Goal: Navigation & Orientation: Find specific page/section

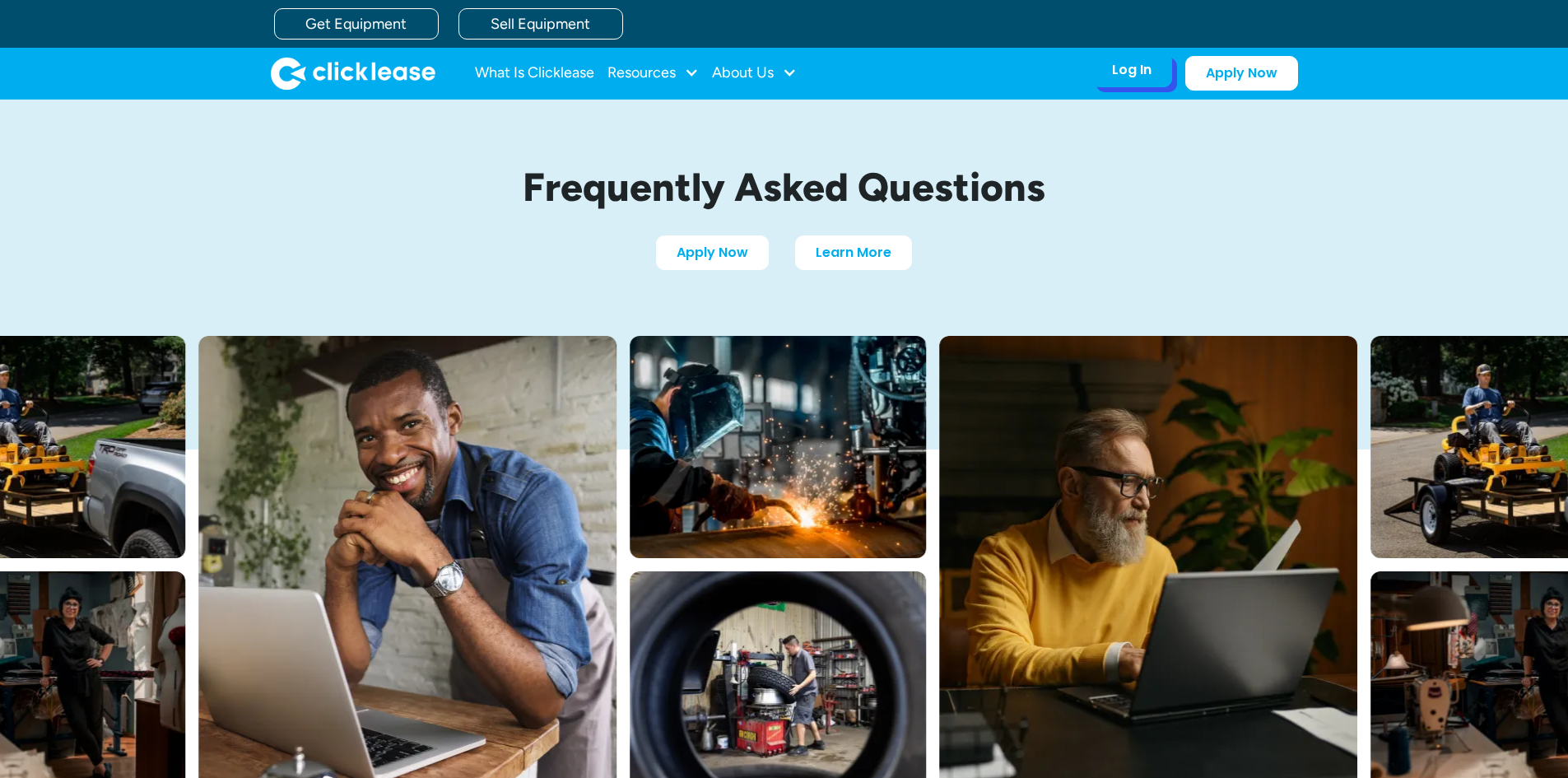
click at [1126, 75] on div "Log In" at bounding box center [1132, 70] width 40 height 17
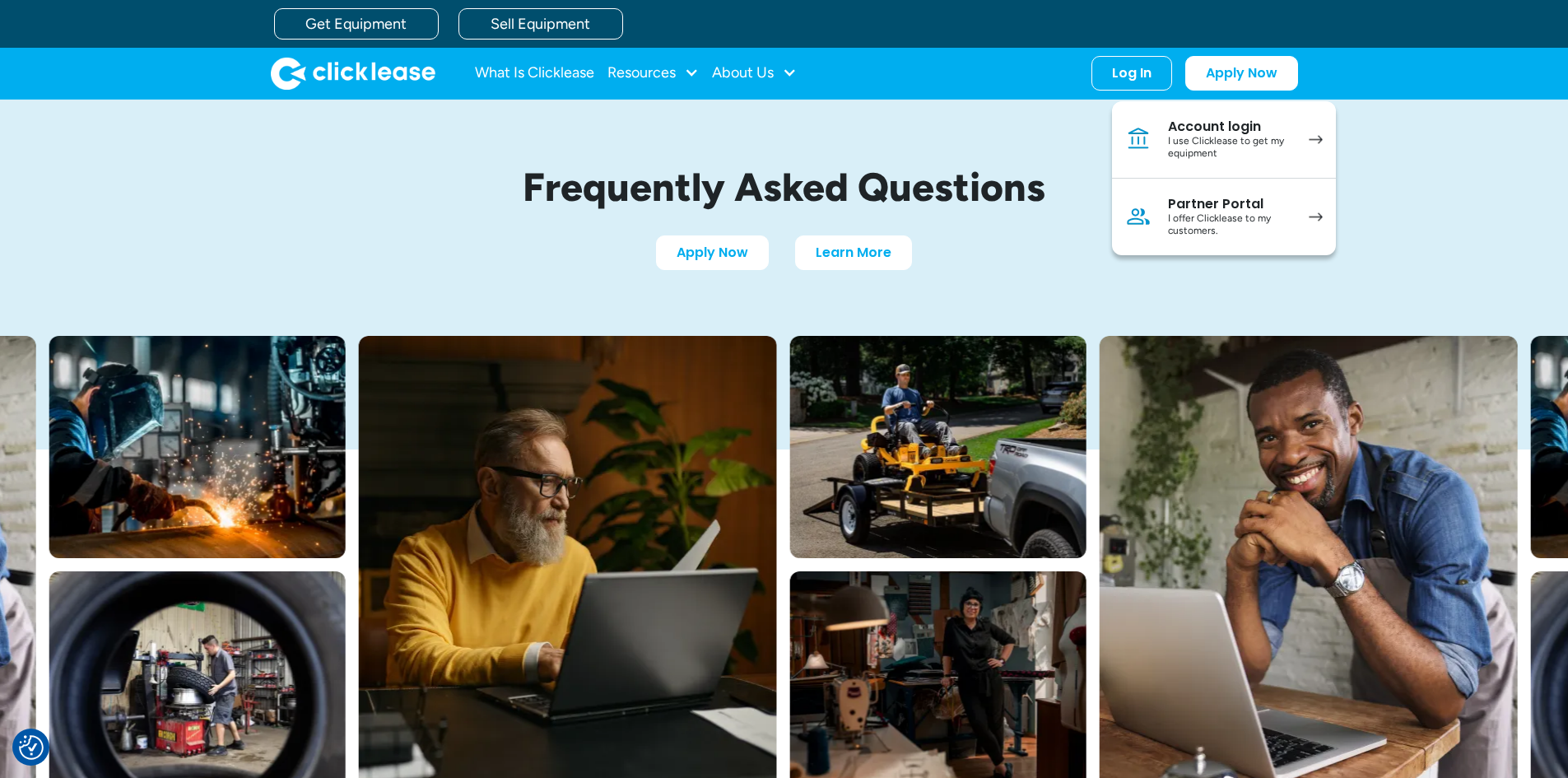
click at [1057, 131] on div "Frequently Asked Questions Apply Now Learn More" at bounding box center [784, 218] width 1053 height 236
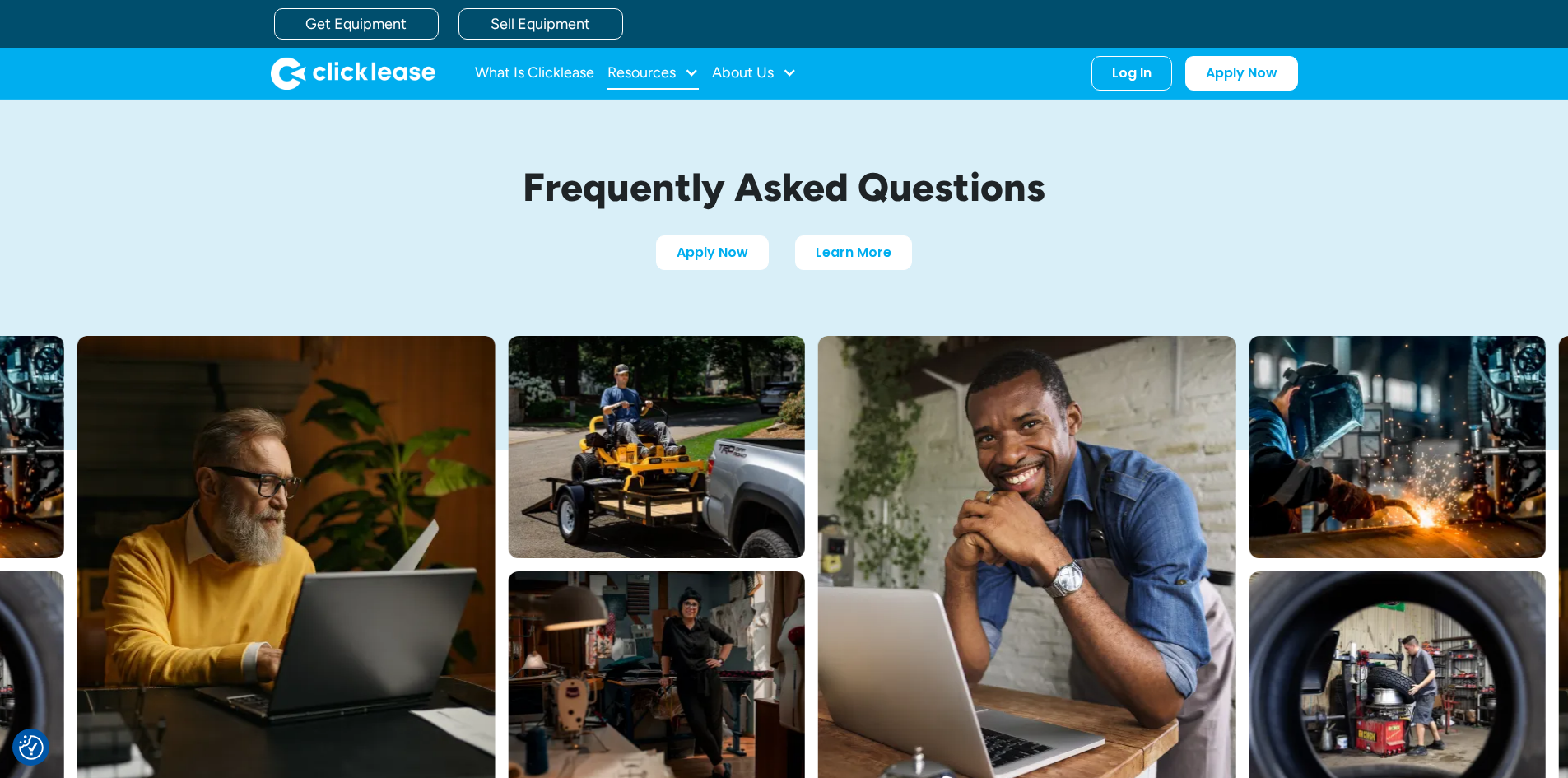
click at [661, 73] on div "Resources" at bounding box center [641, 73] width 68 height 0
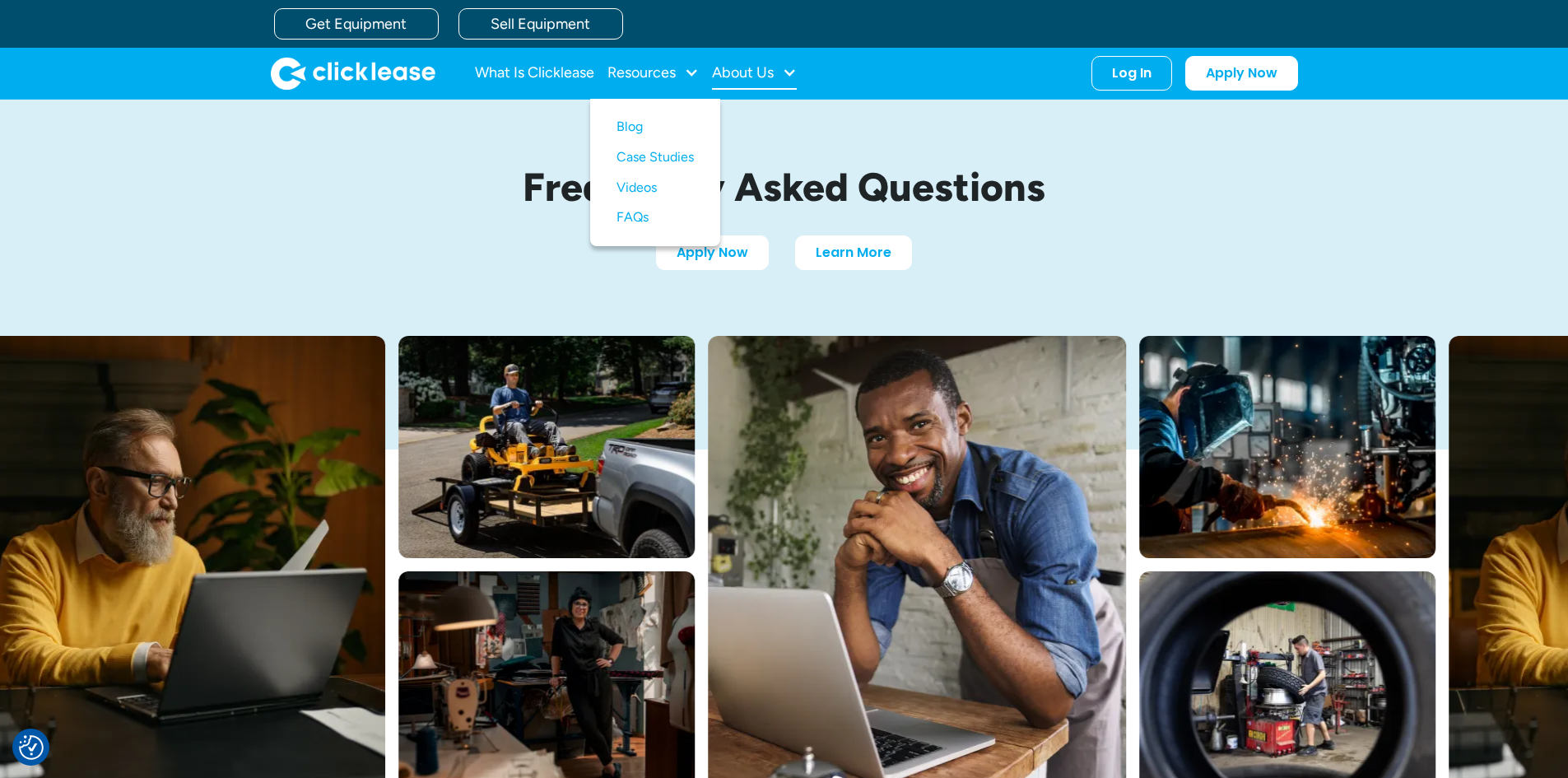
click at [744, 73] on div "About Us" at bounding box center [742, 73] width 62 height 0
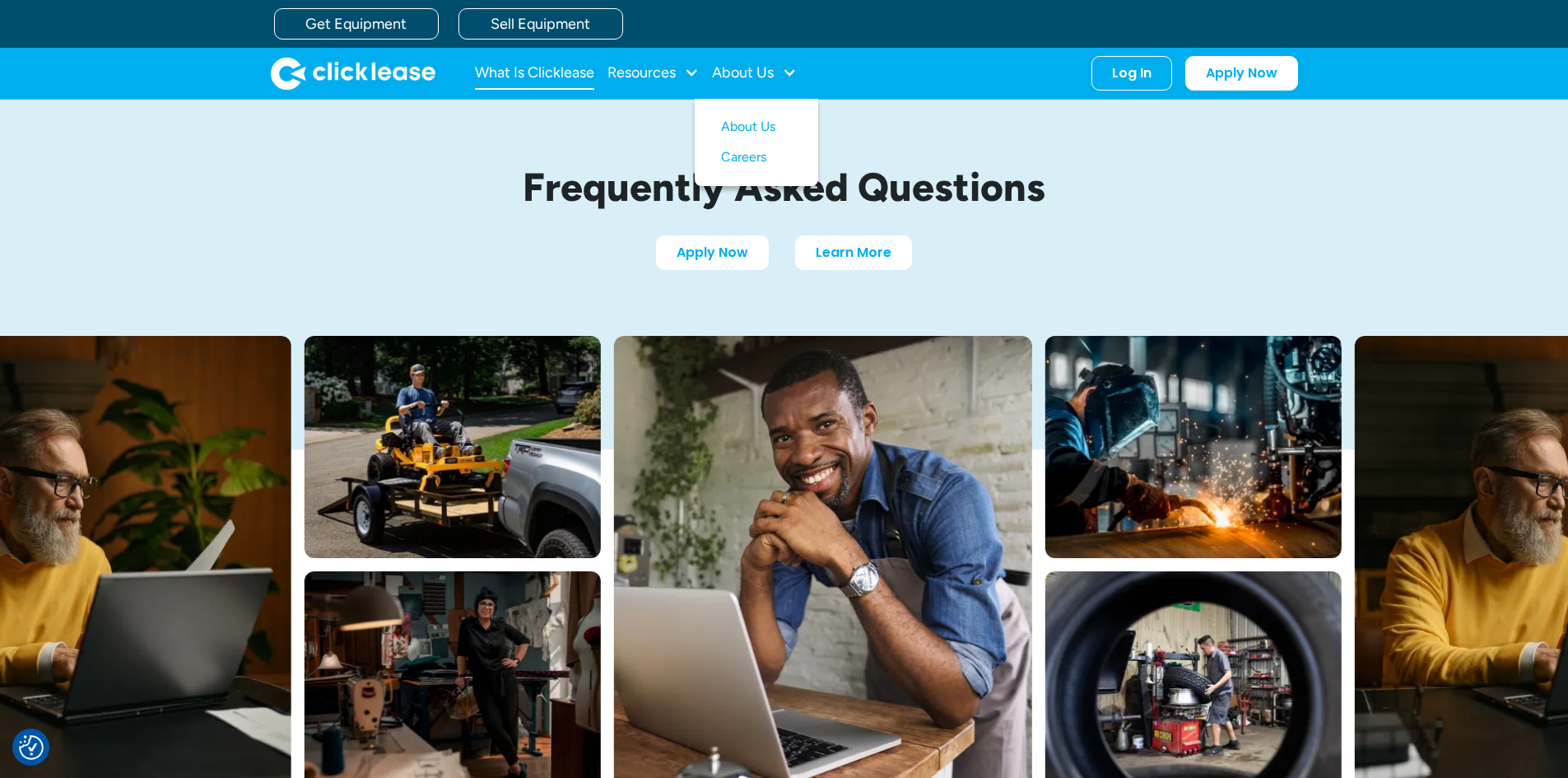
click at [555, 75] on link "What Is Clicklease" at bounding box center [534, 73] width 120 height 33
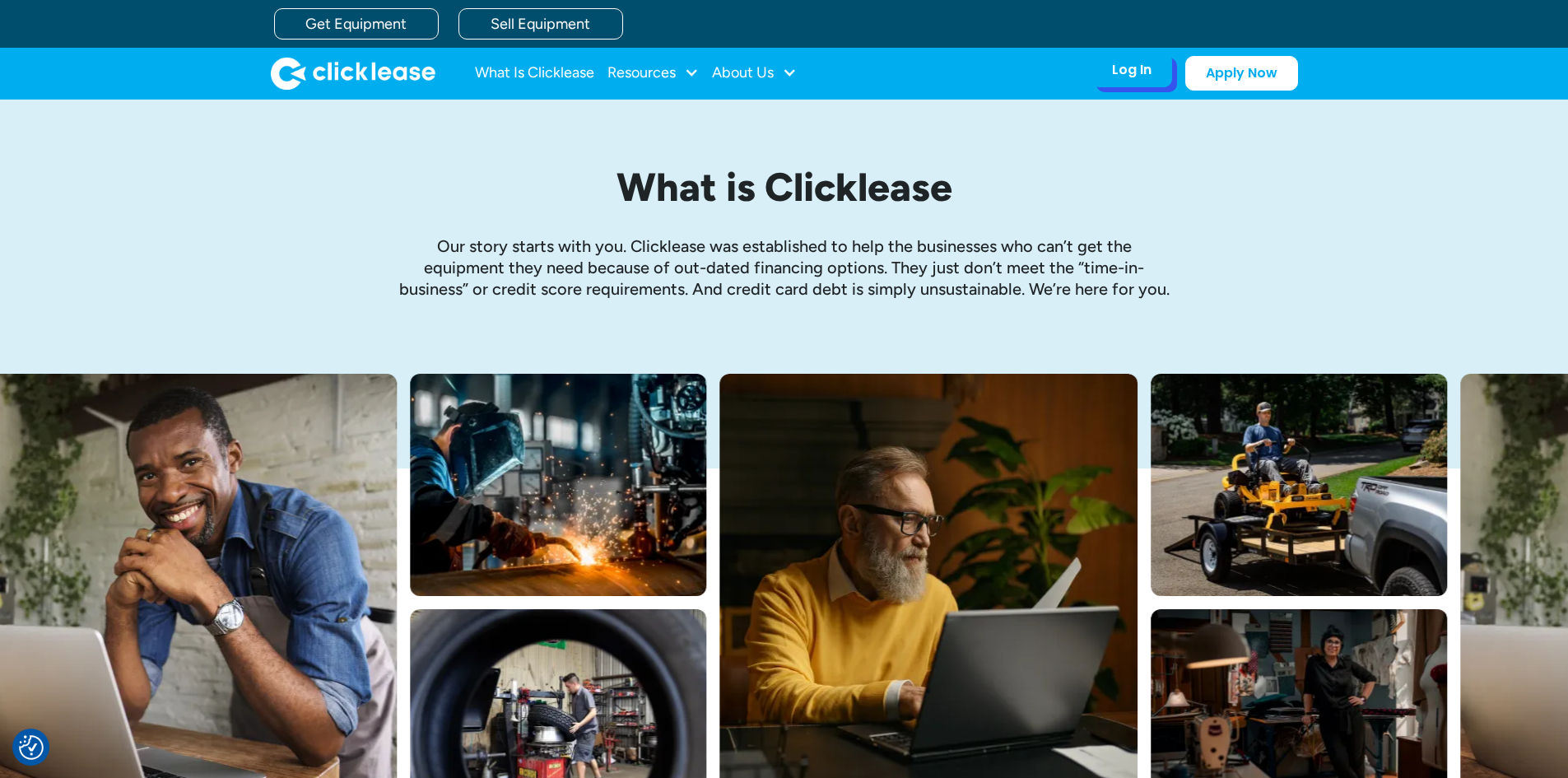
click at [1144, 75] on div "Log In" at bounding box center [1132, 70] width 40 height 17
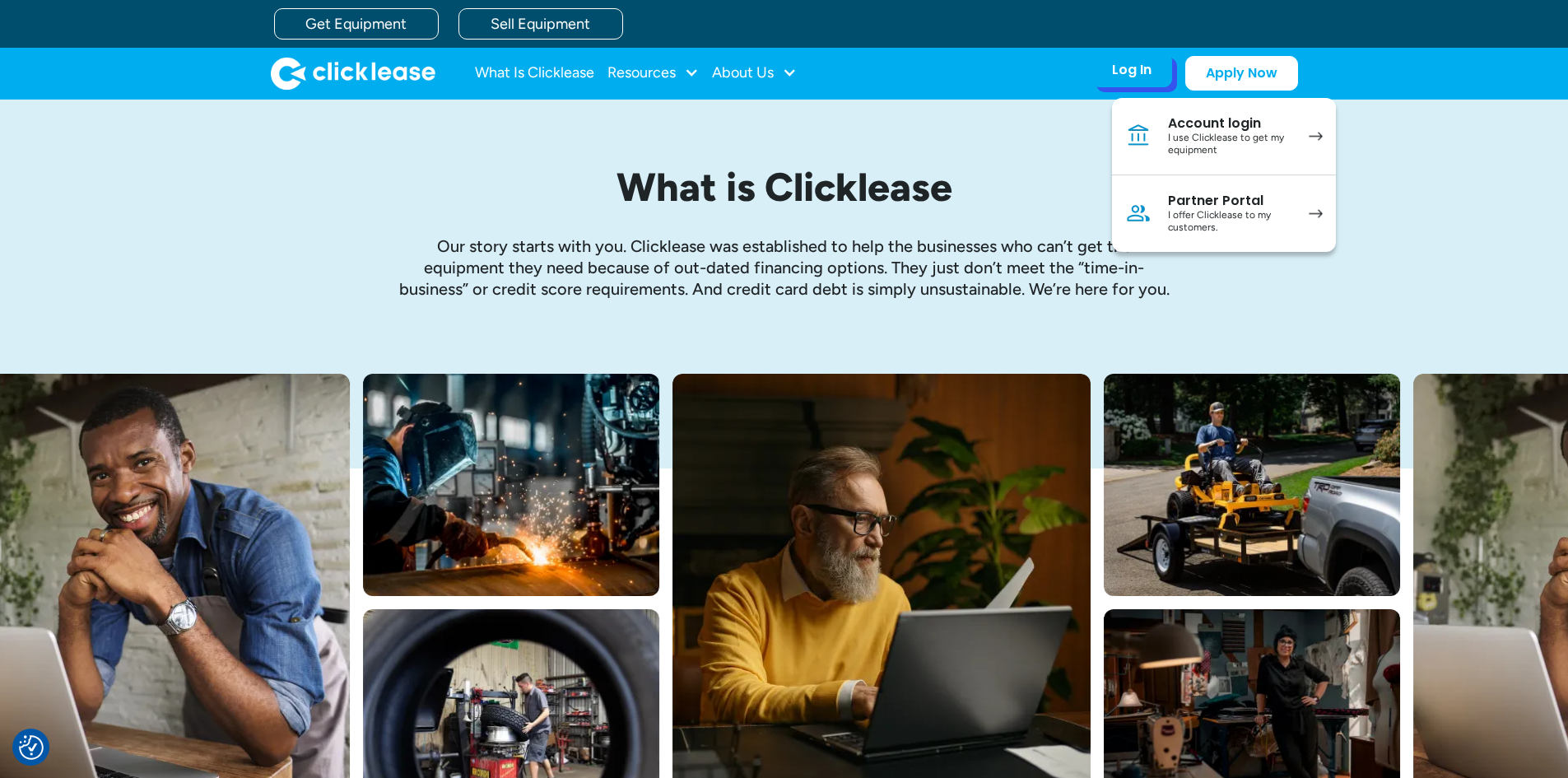
click at [1182, 122] on div "Account login" at bounding box center [1230, 124] width 125 height 17
